Goal: Task Accomplishment & Management: Complete application form

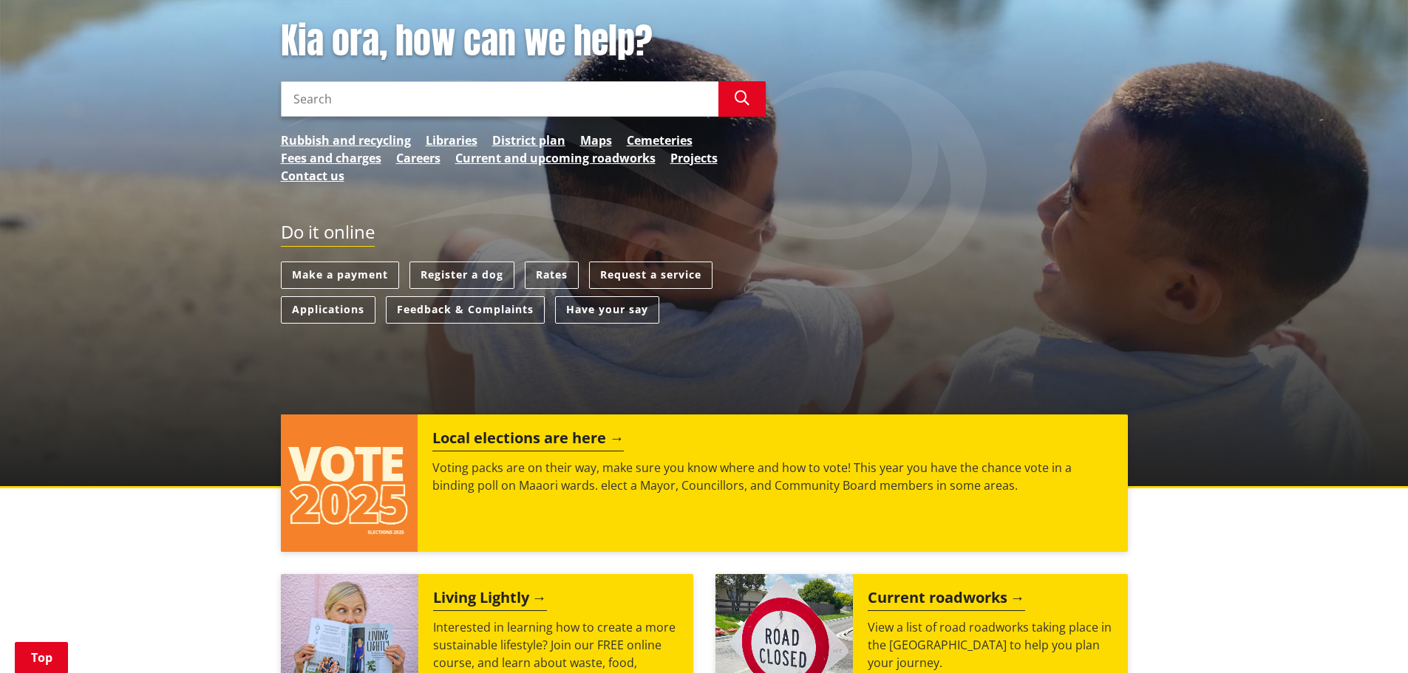
scroll to position [222, 0]
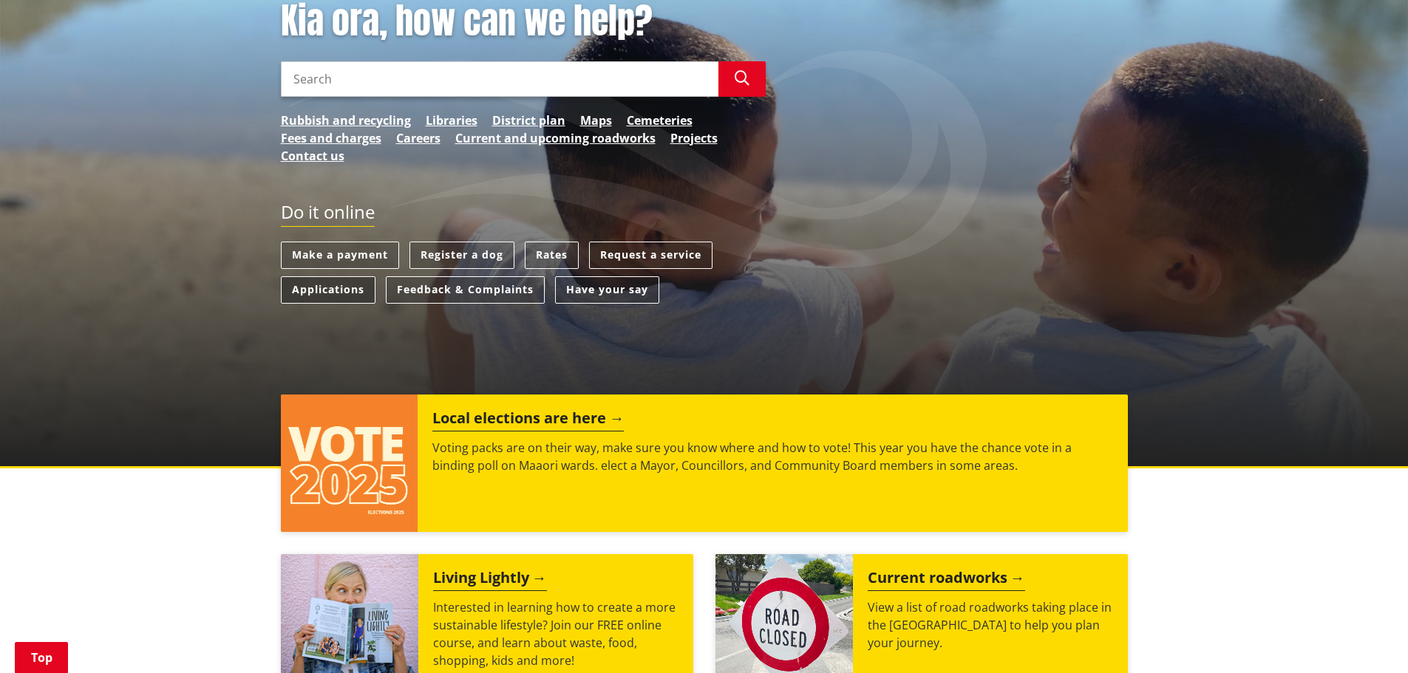
click at [339, 292] on link "Applications" at bounding box center [328, 289] width 95 height 27
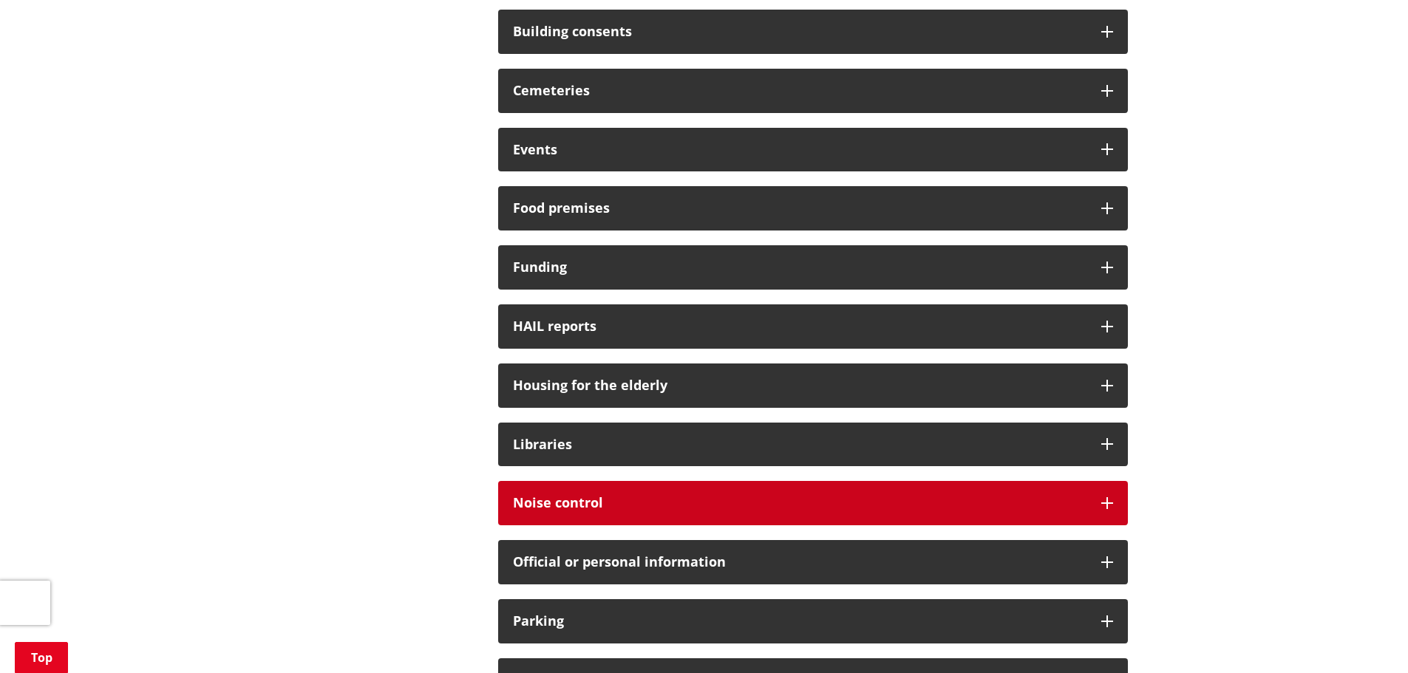
scroll to position [813, 0]
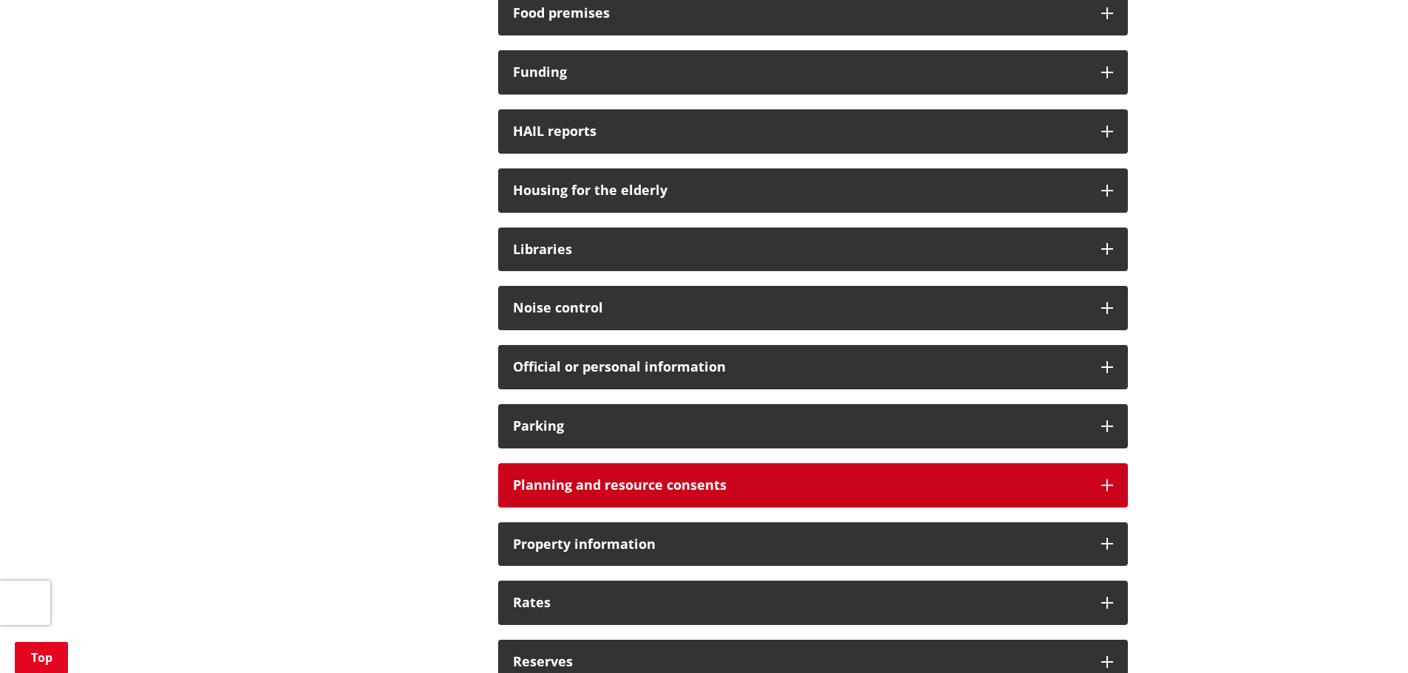
click at [826, 479] on div "Planning and resource consents" at bounding box center [813, 486] width 630 height 44
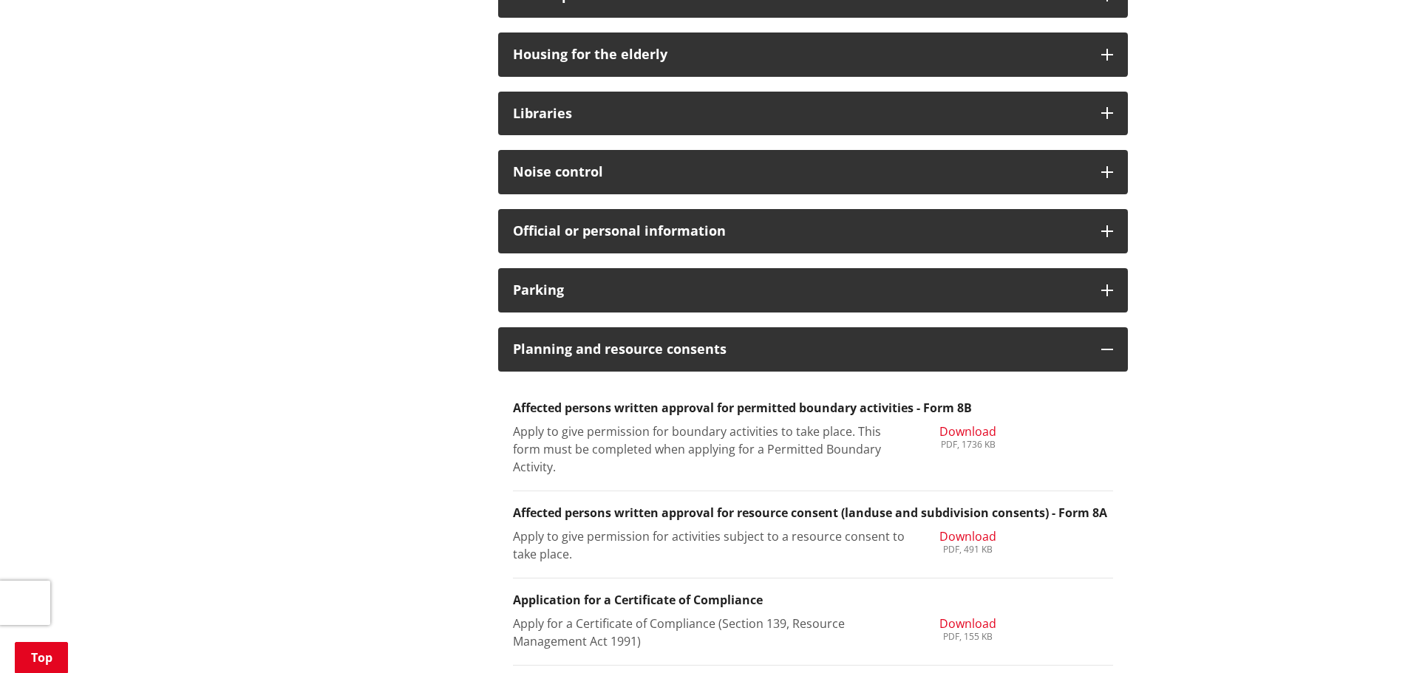
scroll to position [1109, 0]
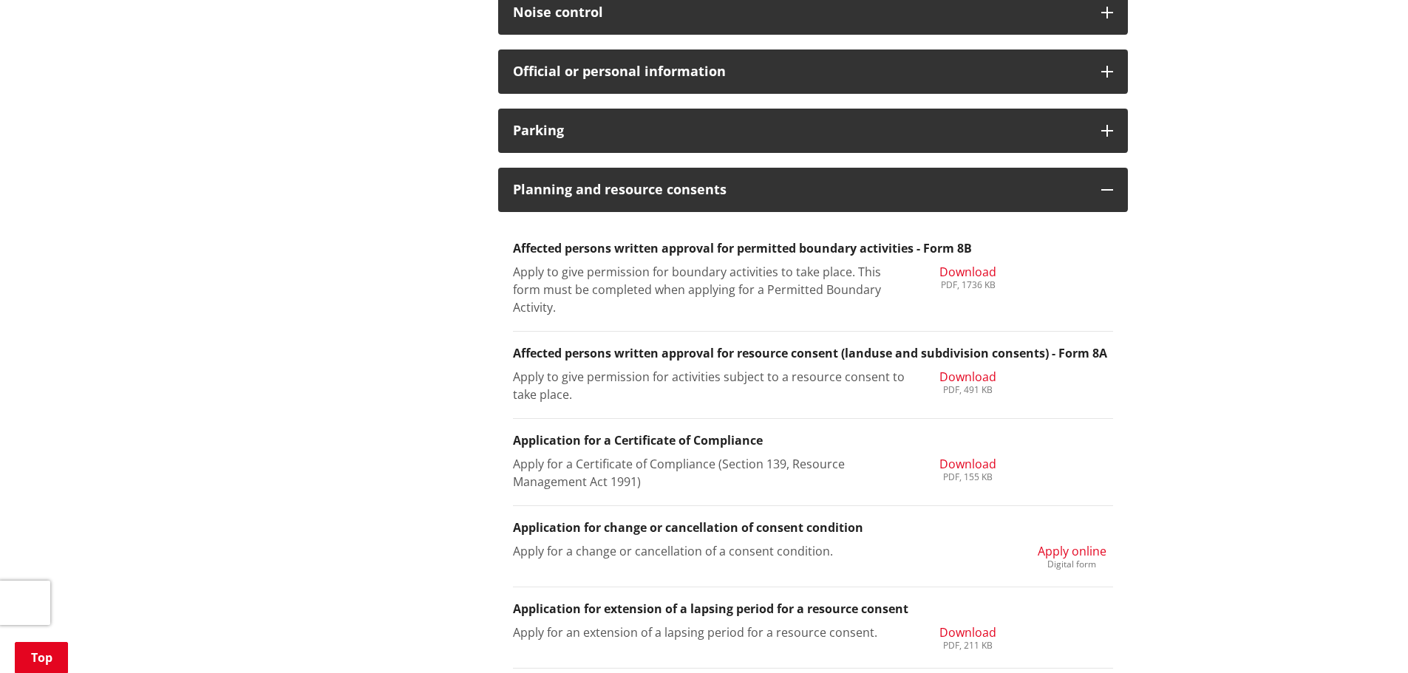
click at [1067, 557] on span "Apply online" at bounding box center [1072, 551] width 69 height 16
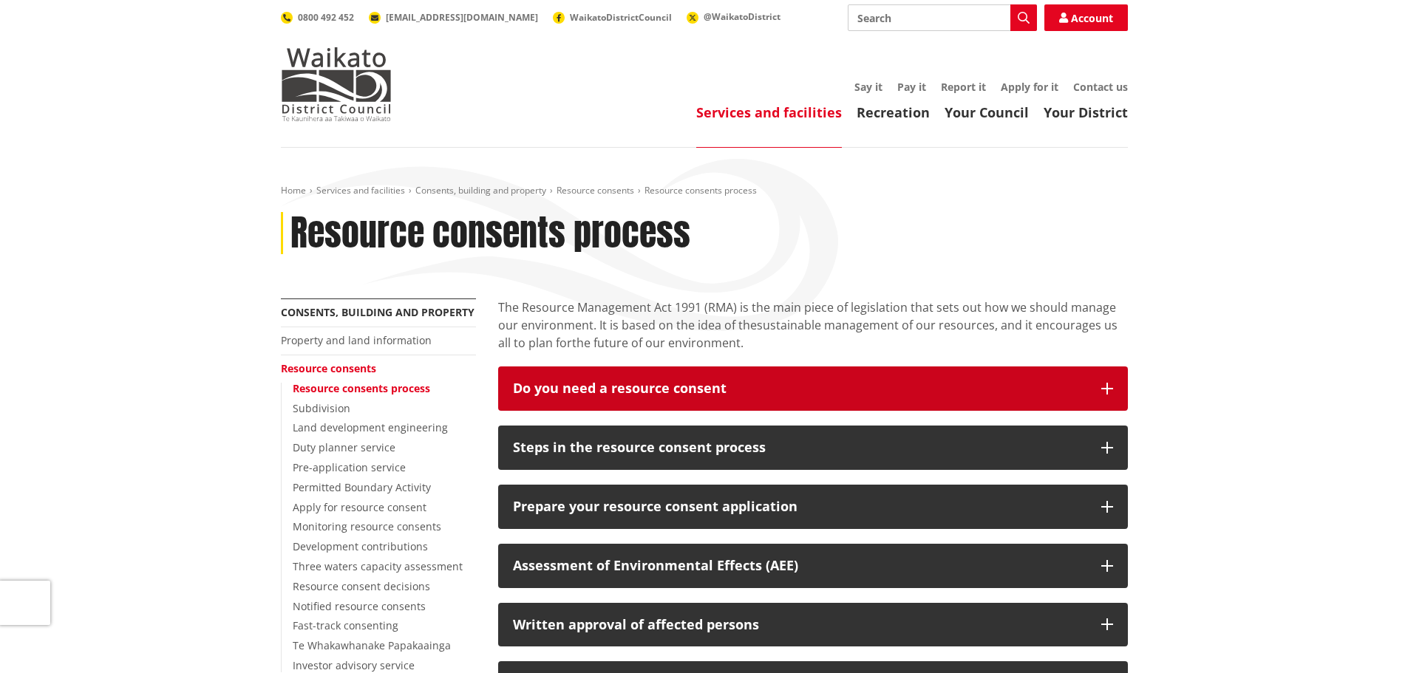
click at [1039, 378] on button "Do you need a resource consent" at bounding box center [813, 389] width 630 height 44
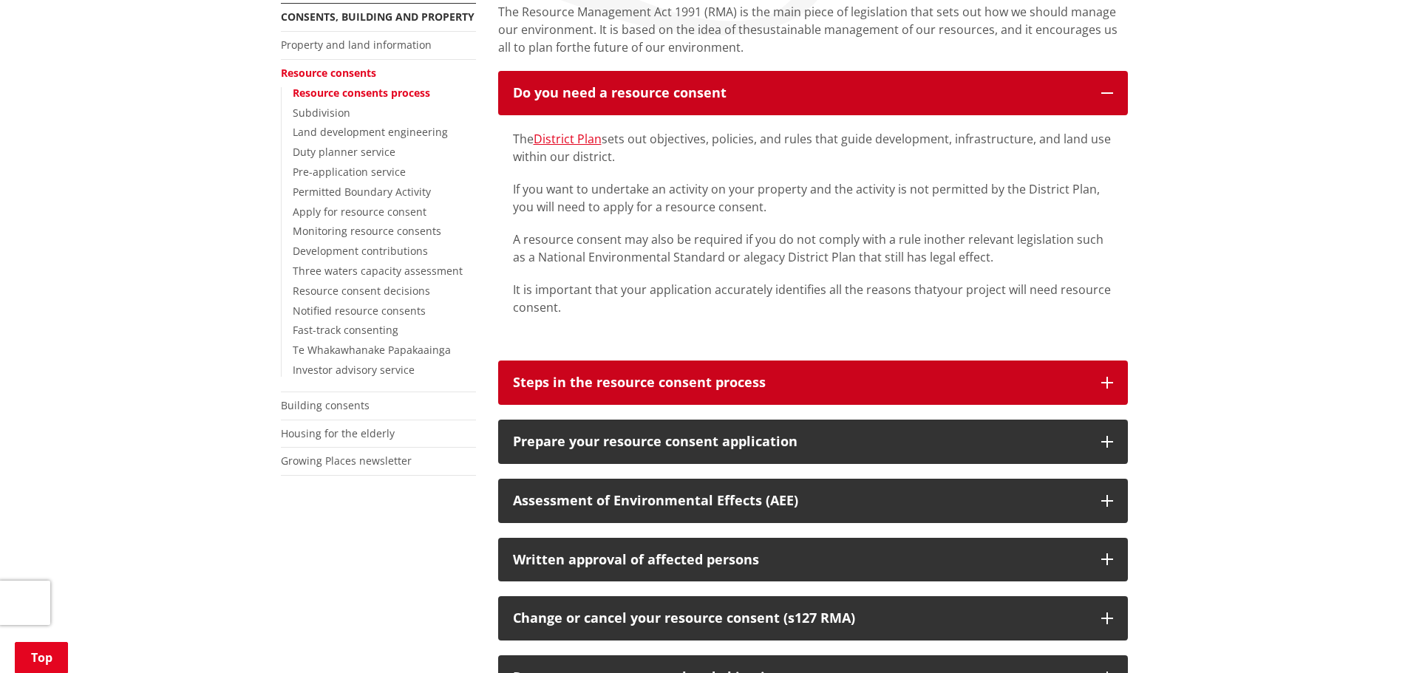
click at [1039, 378] on div "Steps in the resource consent process" at bounding box center [800, 383] width 574 height 15
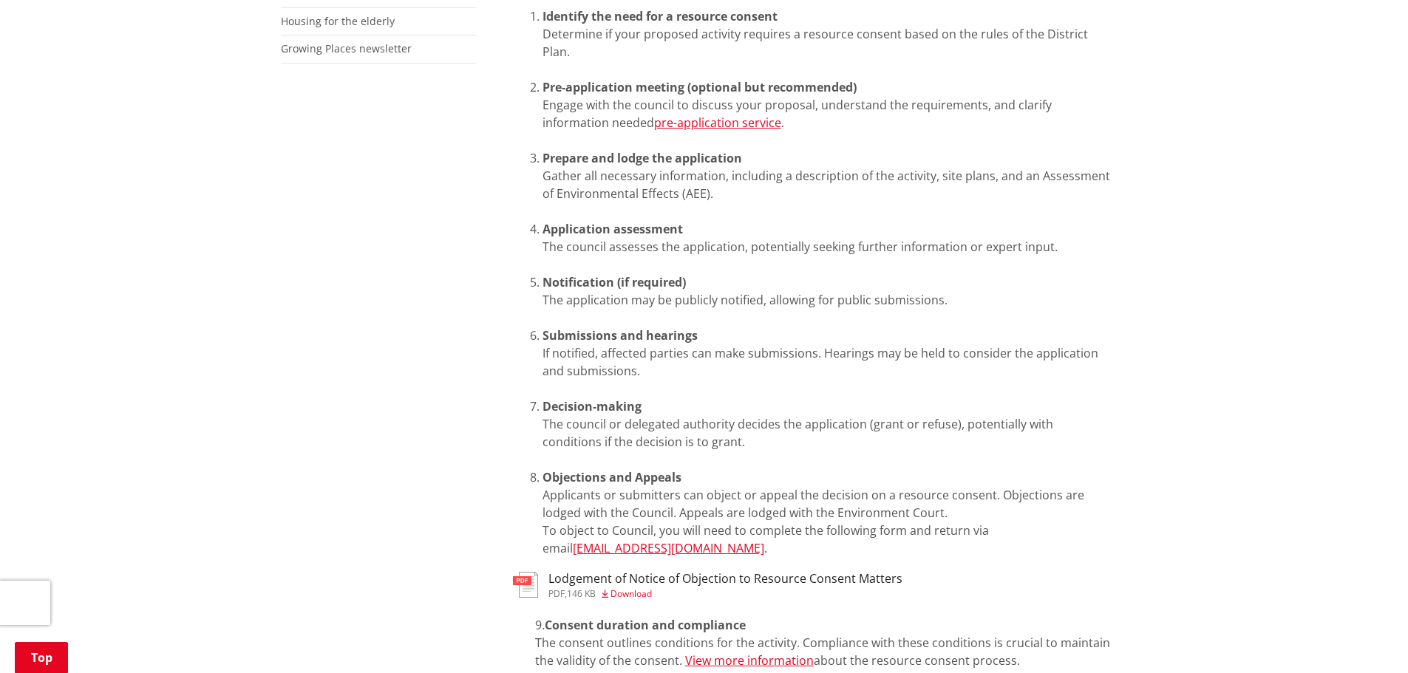
scroll to position [887, 0]
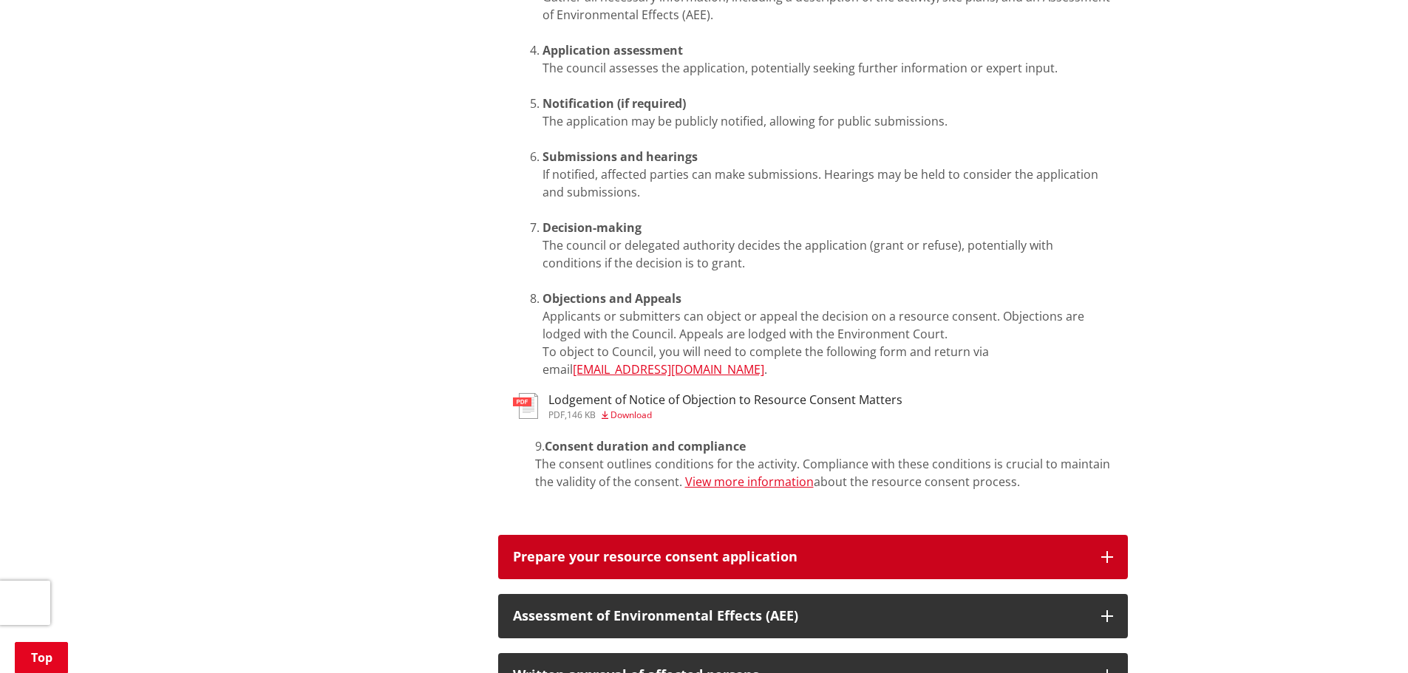
click at [1040, 535] on button "Prepare your resource consent application" at bounding box center [813, 557] width 630 height 44
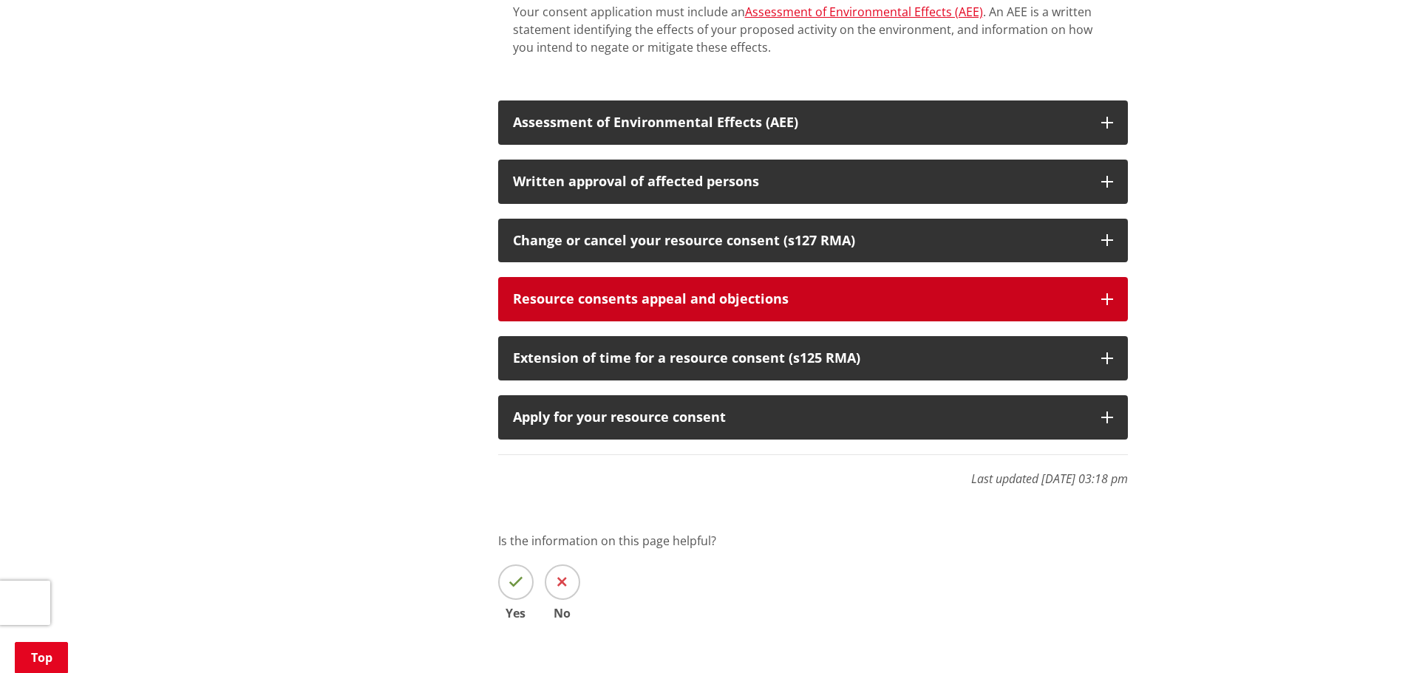
scroll to position [1774, 0]
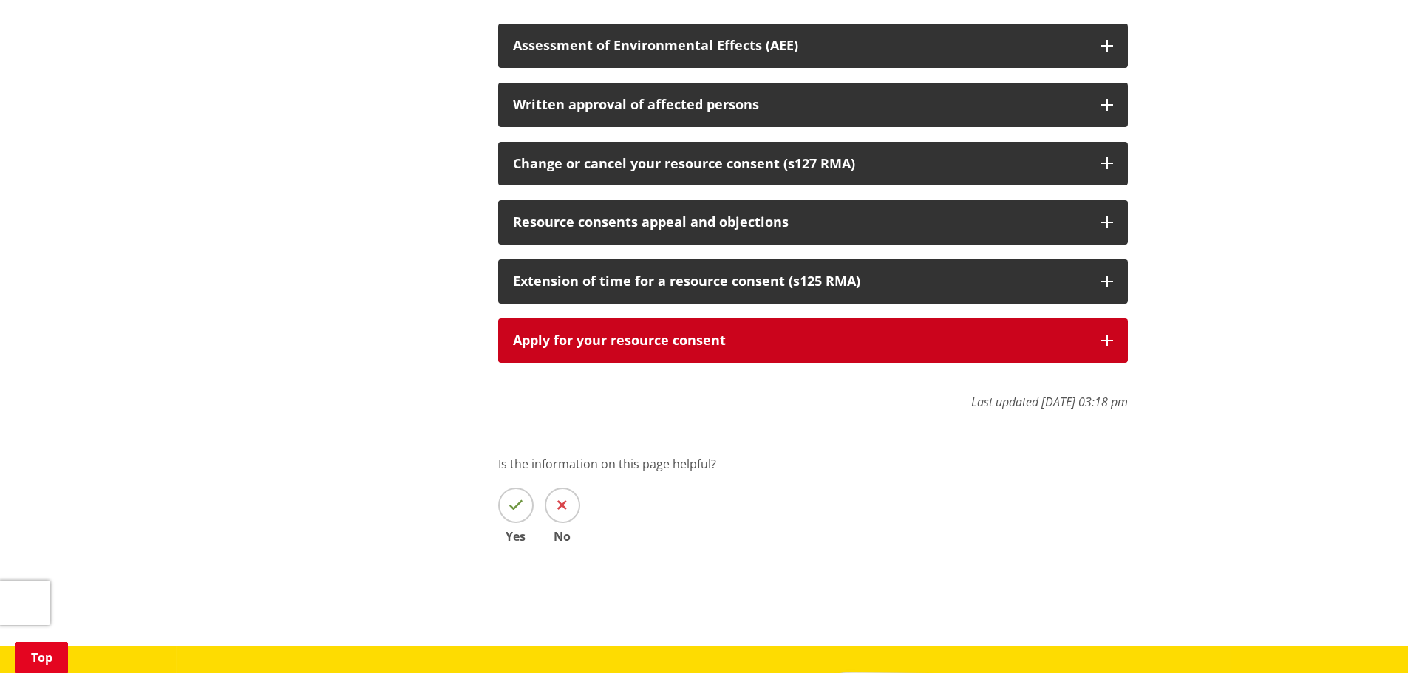
click at [1028, 333] on div "Apply for your resource consent" at bounding box center [800, 340] width 574 height 15
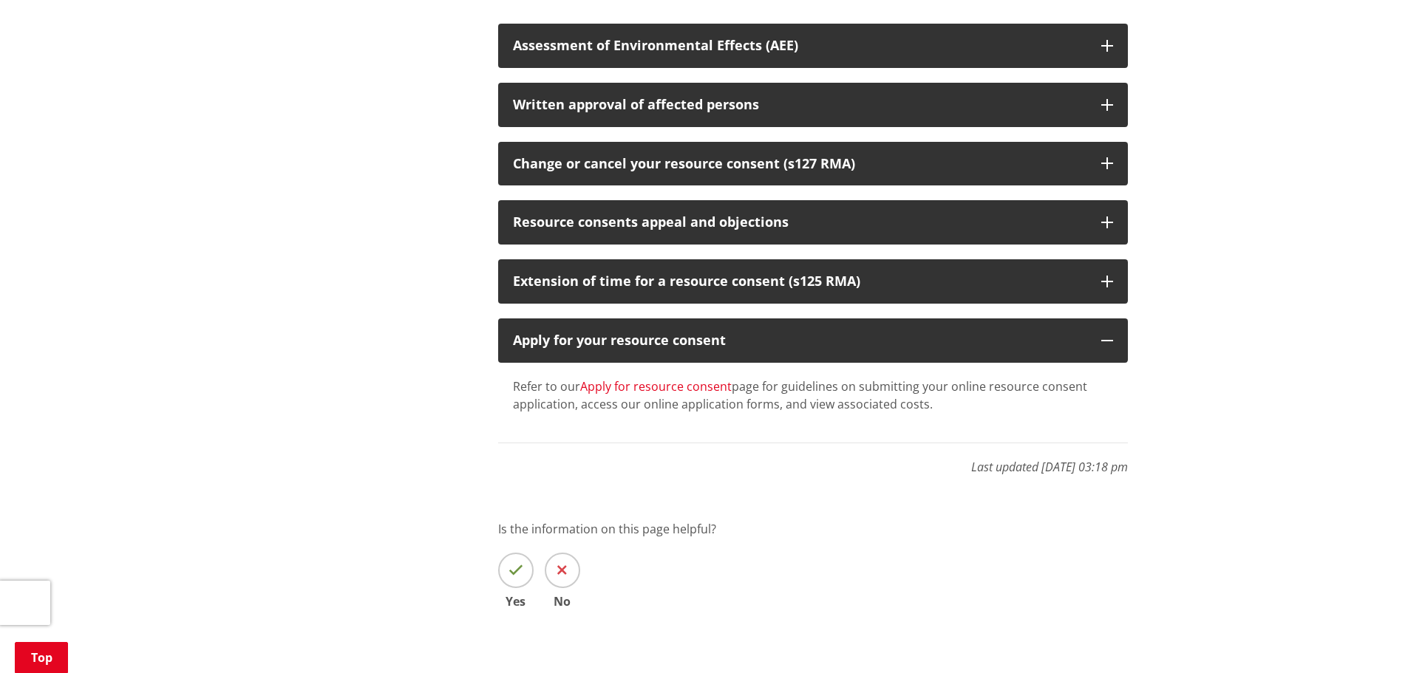
click at [682, 379] on link "Apply for resource consent" at bounding box center [656, 387] width 152 height 16
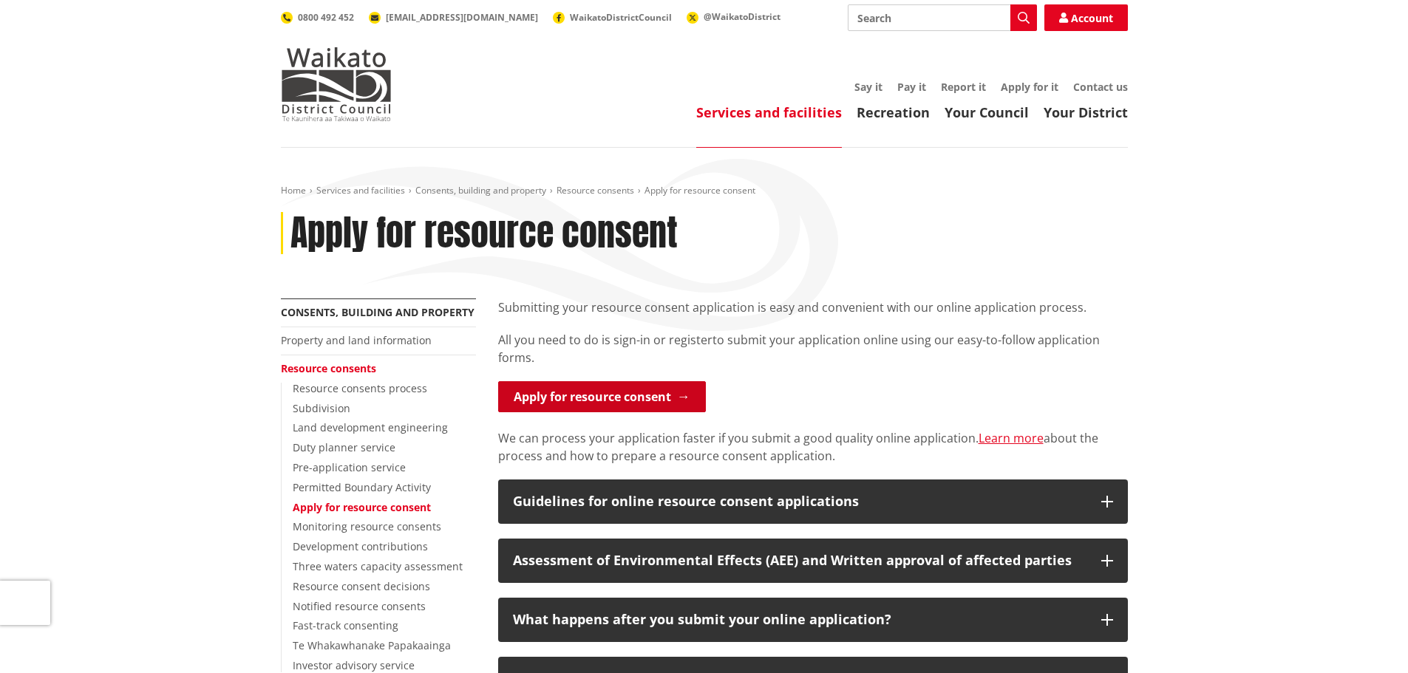
click at [656, 399] on link "Apply for resource consent" at bounding box center [602, 396] width 208 height 31
